Goal: Information Seeking & Learning: Compare options

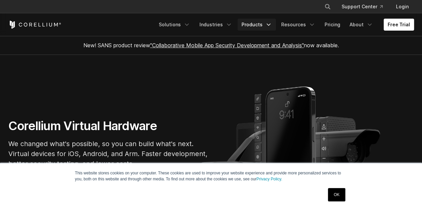
click at [271, 24] on icon "Navigation Menu" at bounding box center [268, 24] width 7 height 7
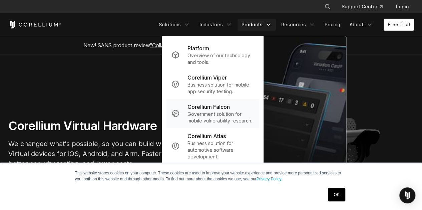
click at [215, 106] on p "Corellium Falcon" at bounding box center [208, 107] width 42 height 8
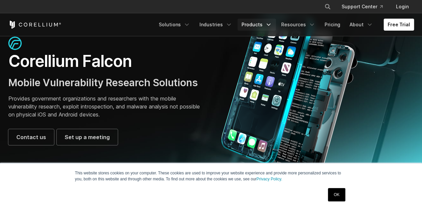
click at [269, 23] on icon "Navigation Menu" at bounding box center [268, 24] width 7 height 7
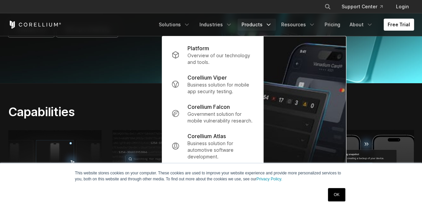
scroll to position [209, 0]
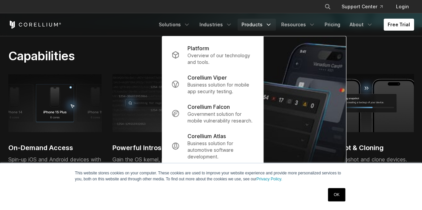
click at [340, 198] on link "OK" at bounding box center [336, 194] width 17 height 13
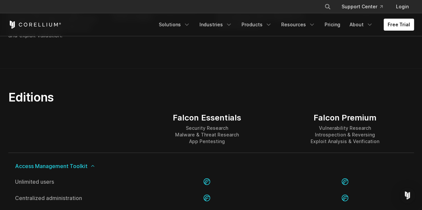
scroll to position [584, 0]
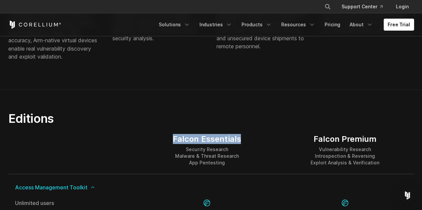
drag, startPoint x: 175, startPoint y: 137, endPoint x: 239, endPoint y: 138, distance: 64.7
click at [239, 138] on div "Falcon Essentials" at bounding box center [207, 139] width 68 height 10
copy div "Falcon Essentials"
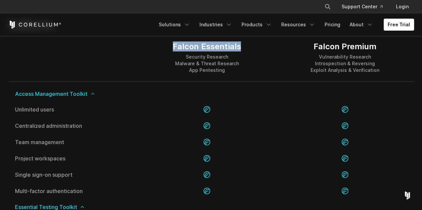
scroll to position [669, 0]
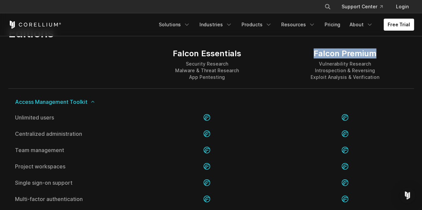
drag, startPoint x: 311, startPoint y: 50, endPoint x: 375, endPoint y: 49, distance: 63.3
click at [375, 49] on div "Falcon Premium" at bounding box center [344, 54] width 69 height 10
copy div "Falcon Premium"
